Goal: Understand process/instructions: Learn about a topic

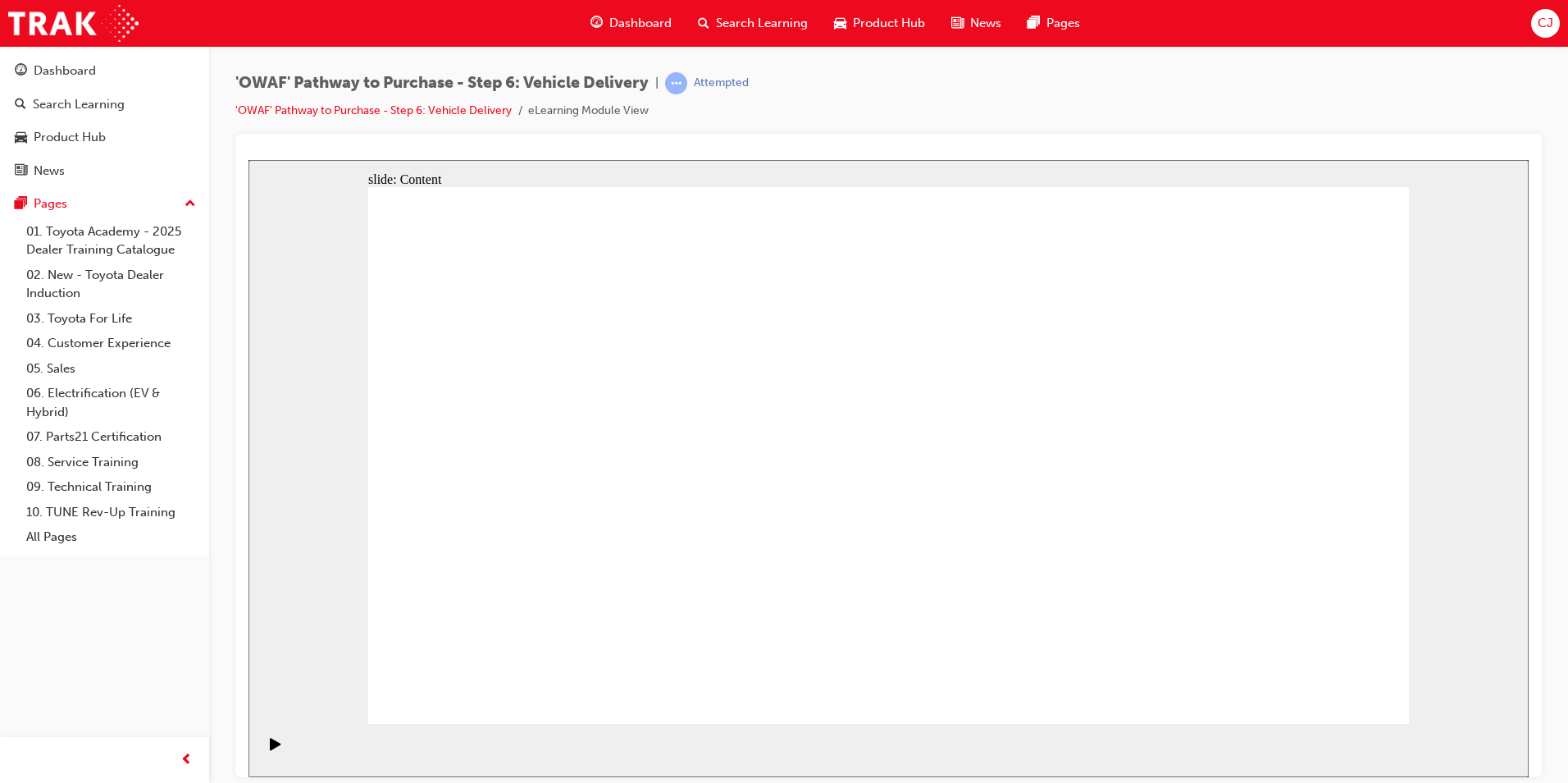
drag, startPoint x: 248, startPoint y: 159, endPoint x: 1078, endPoint y: 262, distance: 836.4
drag, startPoint x: 1138, startPoint y: 396, endPoint x: 1138, endPoint y: 380, distance: 16.0
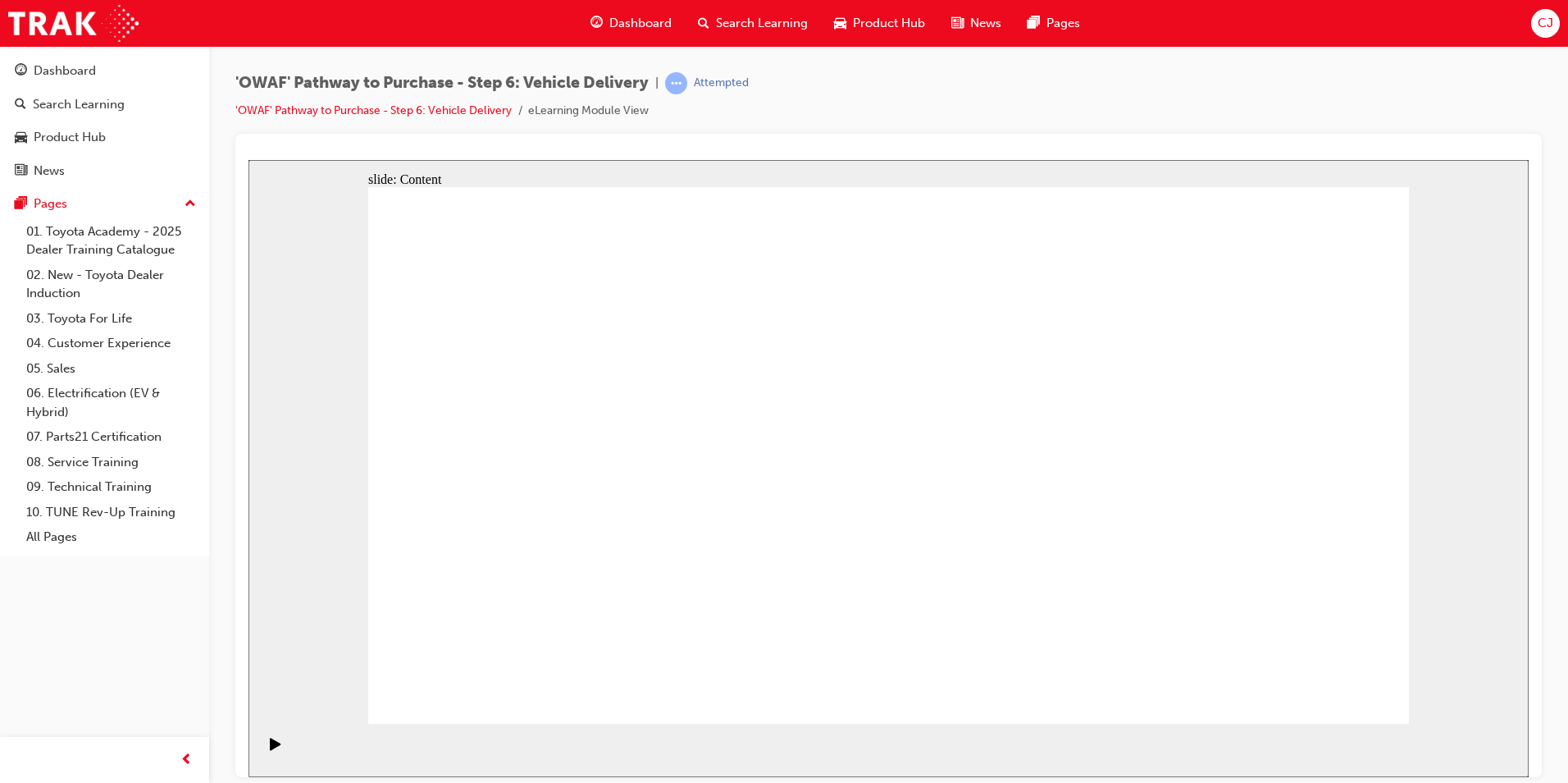
drag, startPoint x: 1007, startPoint y: 511, endPoint x: 986, endPoint y: 504, distance: 22.1
